Goal: Task Accomplishment & Management: Use online tool/utility

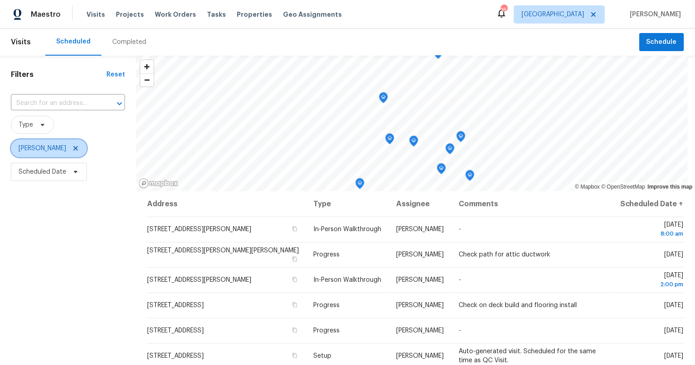
click at [72, 148] on icon at bounding box center [75, 148] width 7 height 7
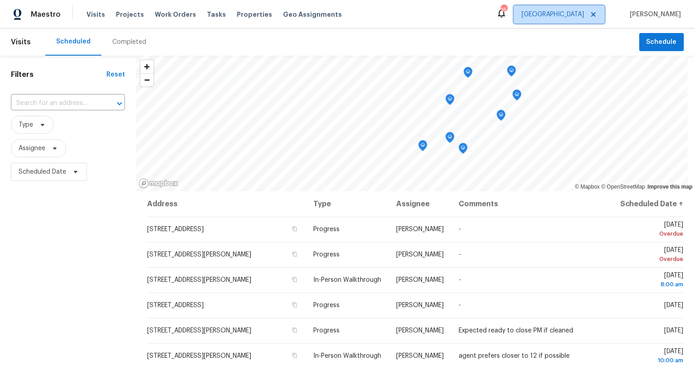
click at [589, 7] on span "[GEOGRAPHIC_DATA]" at bounding box center [559, 14] width 91 height 18
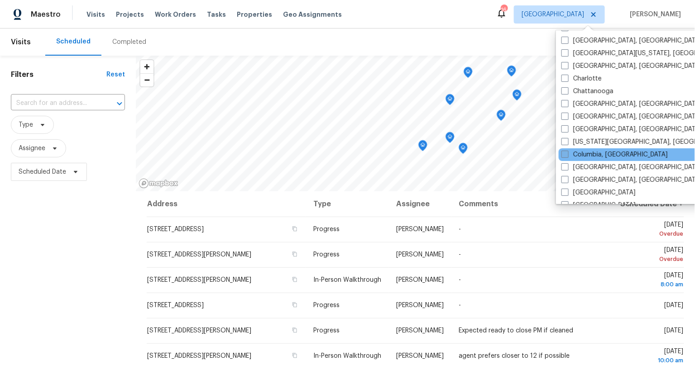
scroll to position [112, 0]
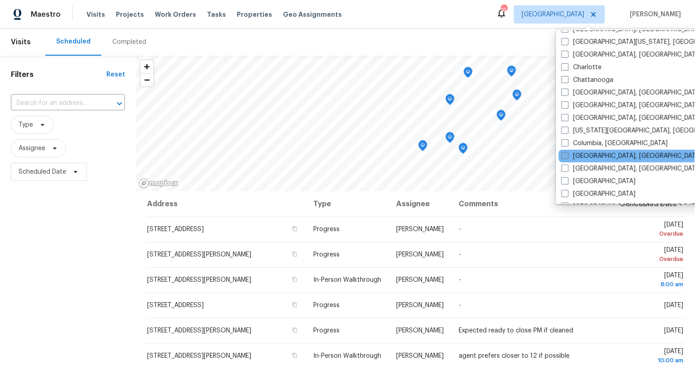
click at [567, 153] on span at bounding box center [564, 155] width 7 height 7
click at [567, 153] on input "[GEOGRAPHIC_DATA], [GEOGRAPHIC_DATA]" at bounding box center [564, 155] width 6 height 6
checkbox input "true"
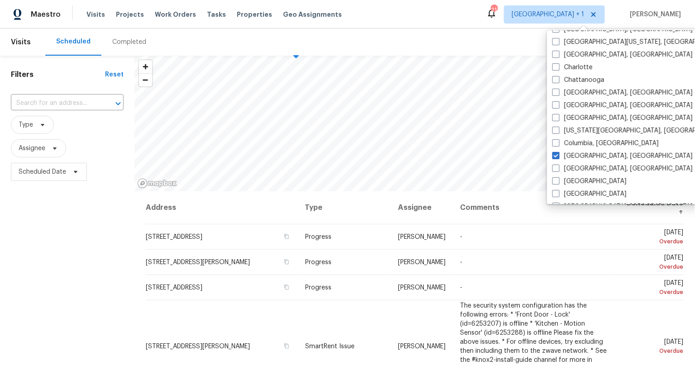
click at [77, 275] on div "Filters Reset ​ Type Assignee Scheduled Date" at bounding box center [67, 270] width 134 height 428
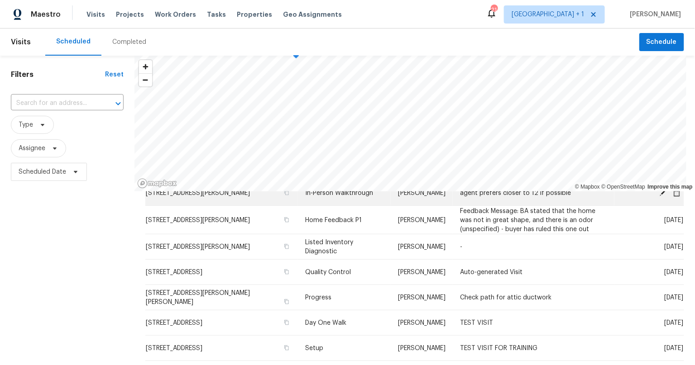
scroll to position [341, 0]
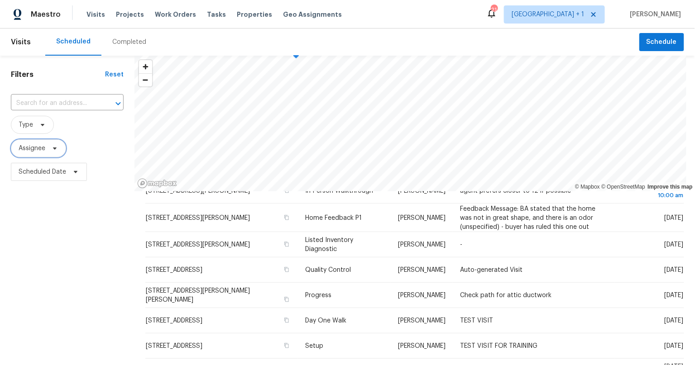
drag, startPoint x: 58, startPoint y: 145, endPoint x: 76, endPoint y: 146, distance: 17.2
click at [58, 145] on icon at bounding box center [54, 148] width 7 height 7
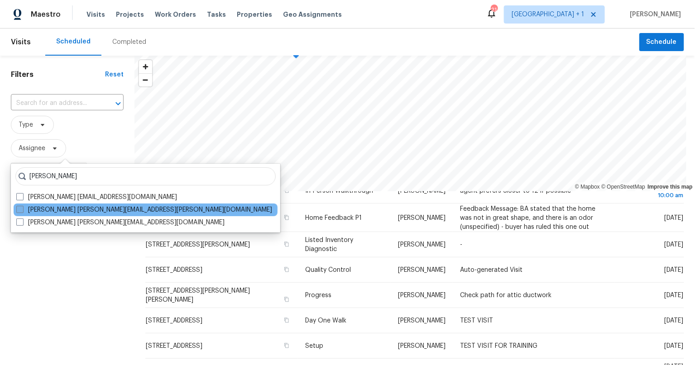
type input "[PERSON_NAME]"
click at [100, 212] on label "[PERSON_NAME] [PERSON_NAME][EMAIL_ADDRESS][PERSON_NAME][DOMAIN_NAME]" at bounding box center [144, 210] width 256 height 9
click at [22, 211] on input "[PERSON_NAME] [PERSON_NAME][EMAIL_ADDRESS][PERSON_NAME][DOMAIN_NAME]" at bounding box center [19, 209] width 6 height 6
checkbox input "true"
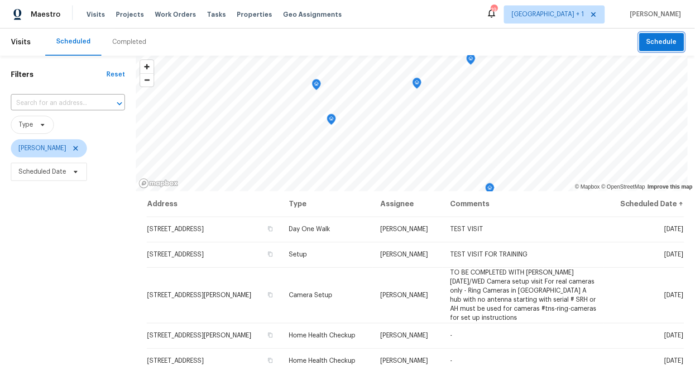
click at [655, 42] on span "Schedule" at bounding box center [661, 42] width 30 height 11
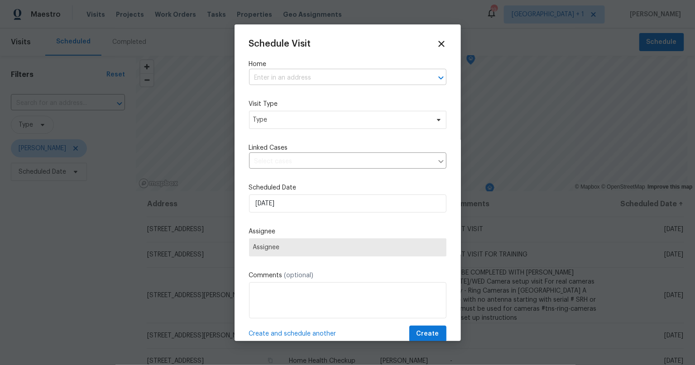
click at [293, 78] on input "text" at bounding box center [335, 78] width 172 height 14
click at [292, 77] on input "text" at bounding box center [335, 78] width 172 height 14
type input "6132"
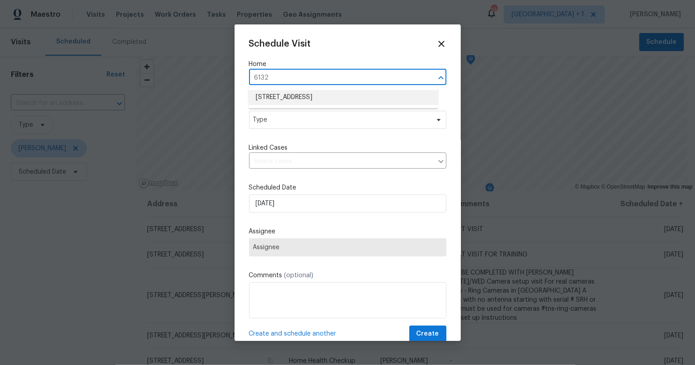
click at [306, 92] on li "[STREET_ADDRESS]" at bounding box center [344, 97] width 190 height 15
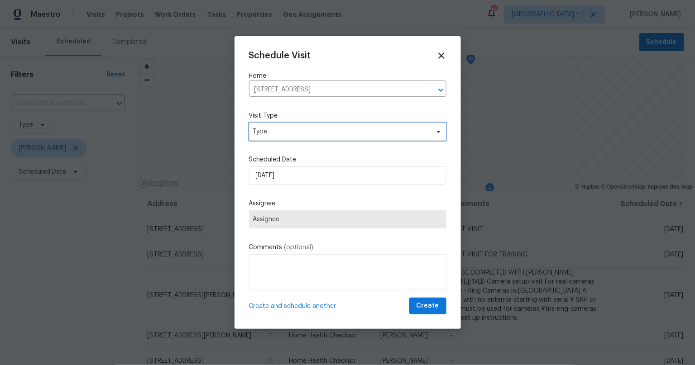
click at [307, 127] on span "Type" at bounding box center [341, 131] width 176 height 9
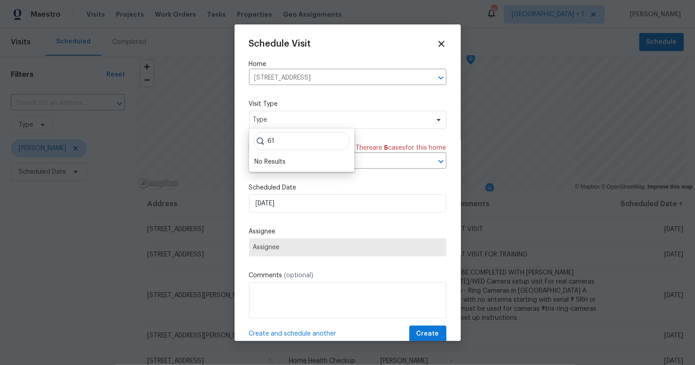
type input "6"
type input "prog"
click at [262, 177] on div "Progress" at bounding box center [267, 174] width 26 height 9
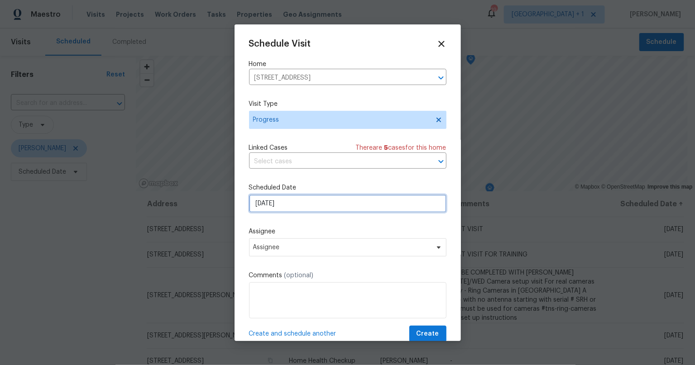
click at [285, 200] on input "[DATE]" at bounding box center [347, 204] width 197 height 18
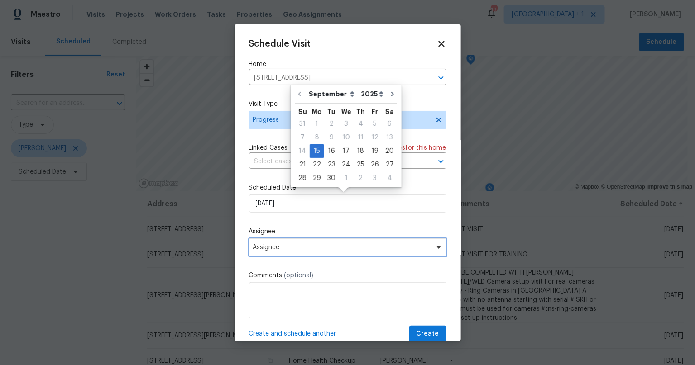
click at [287, 241] on span "Assignee" at bounding box center [347, 248] width 197 height 18
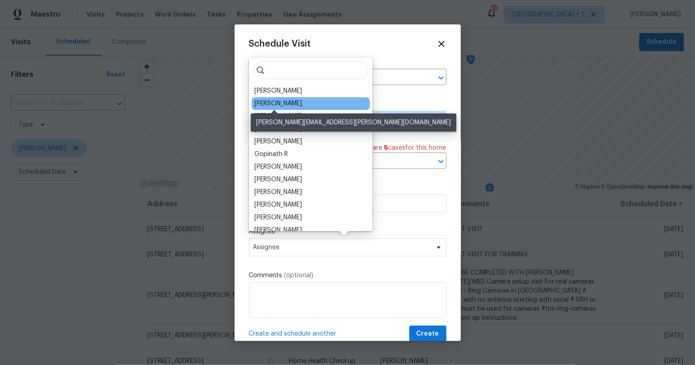
click at [283, 103] on div "[PERSON_NAME]" at bounding box center [278, 103] width 48 height 9
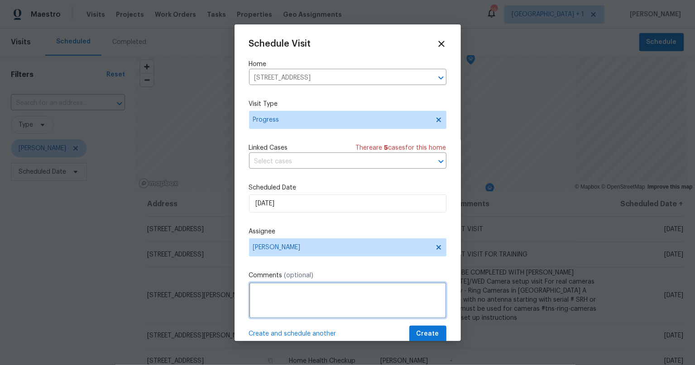
click at [318, 290] on textarea at bounding box center [347, 300] width 197 height 36
type textarea "Check on the carpet - TEST"
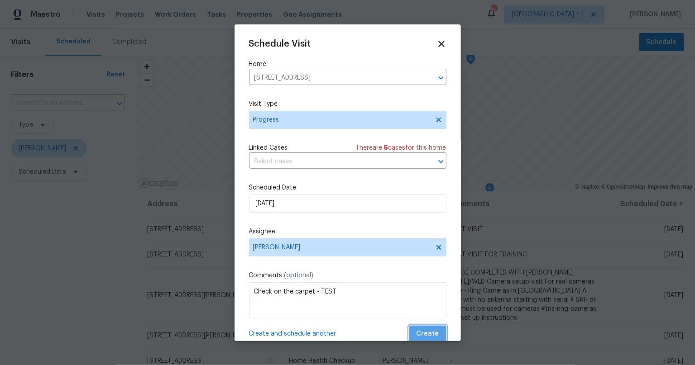
click at [424, 333] on span "Create" at bounding box center [427, 334] width 23 height 11
